Goal: Task Accomplishment & Management: Manage account settings

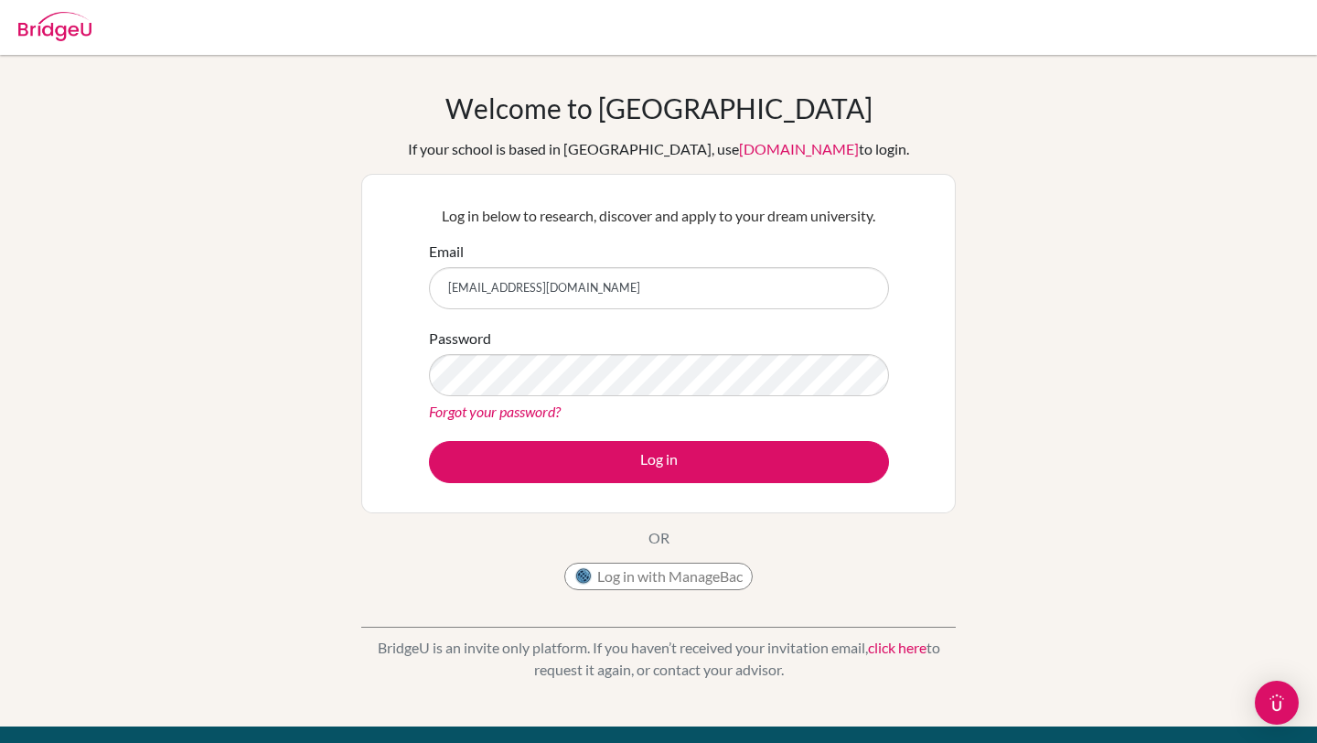
drag, startPoint x: 563, startPoint y: 283, endPoint x: 419, endPoint y: 282, distance: 144.5
click at [419, 282] on div "Log in below to research, discover and apply to your dream university. Email [E…" at bounding box center [658, 343] width 483 height 301
type input "katenb1217"
